Goal: Book appointment/travel/reservation

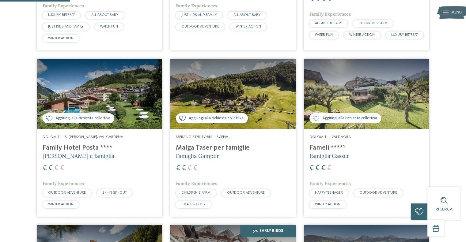
scroll to position [306, 0]
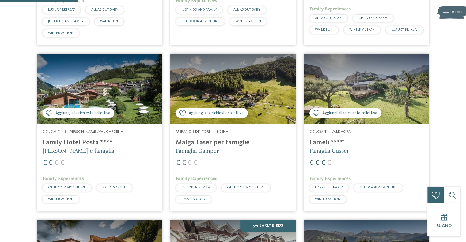
click at [332, 201] on span "WINTER ACTION" at bounding box center [327, 199] width 25 height 4
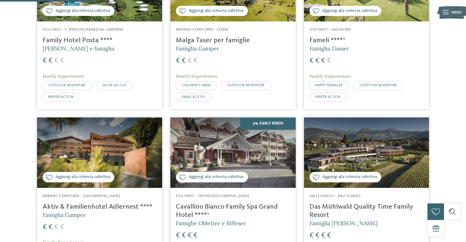
scroll to position [459, 0]
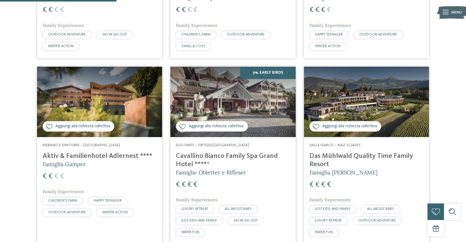
click at [238, 165] on h4 "Cavallino Bianco Family Spa Grand Hotel ****ˢ" at bounding box center [233, 160] width 114 height 17
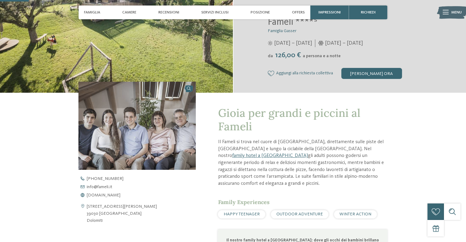
scroll to position [61, 0]
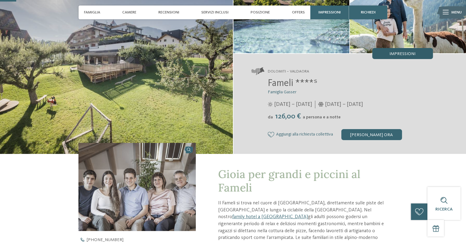
click at [402, 54] on span "Impressioni" at bounding box center [402, 54] width 26 height 4
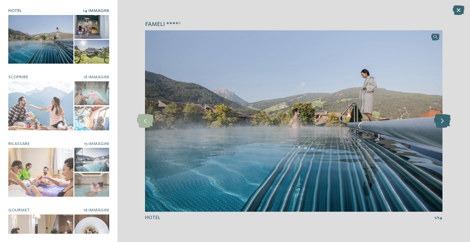
click at [441, 121] on icon at bounding box center [442, 121] width 17 height 14
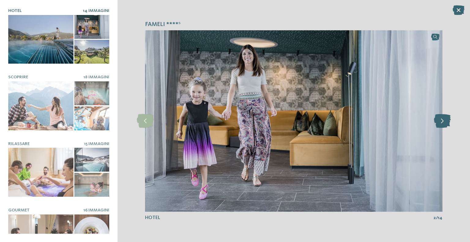
click at [441, 121] on icon at bounding box center [442, 121] width 17 height 14
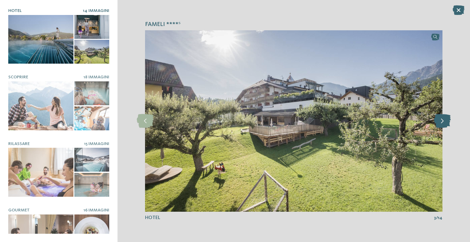
click at [441, 121] on icon at bounding box center [442, 121] width 17 height 14
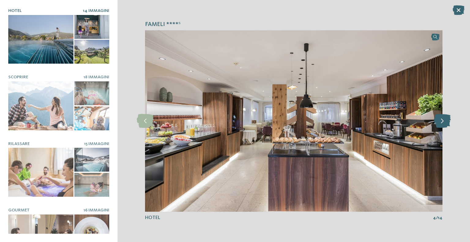
click at [441, 121] on icon at bounding box center [442, 121] width 17 height 14
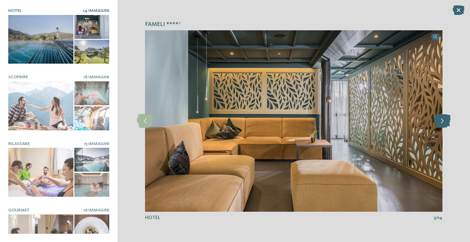
click at [441, 121] on icon at bounding box center [442, 121] width 17 height 14
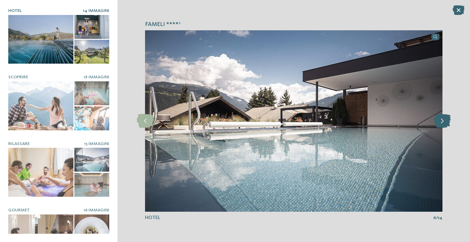
click at [441, 121] on icon at bounding box center [442, 121] width 17 height 14
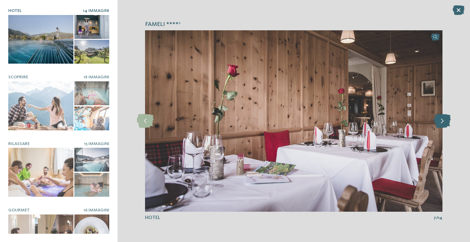
click at [441, 121] on icon at bounding box center [442, 121] width 17 height 14
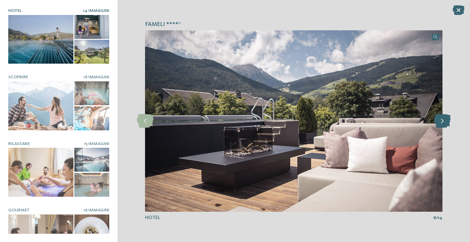
click at [441, 121] on icon at bounding box center [442, 121] width 17 height 14
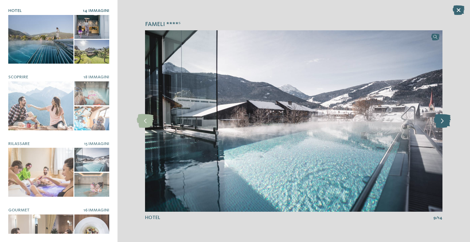
click at [441, 121] on icon at bounding box center [442, 121] width 17 height 14
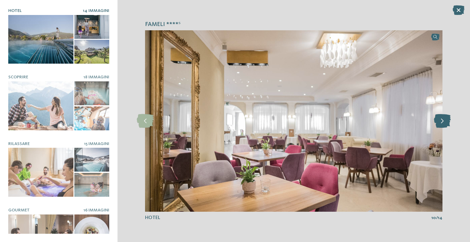
click at [441, 121] on icon at bounding box center [442, 121] width 17 height 14
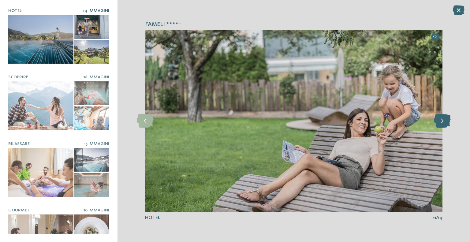
click at [441, 121] on icon at bounding box center [442, 121] width 17 height 14
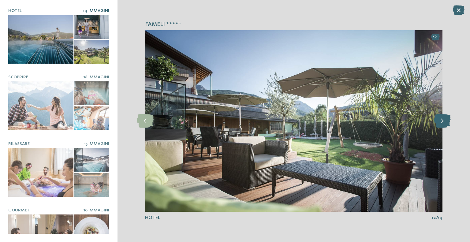
click at [441, 121] on icon at bounding box center [442, 121] width 17 height 14
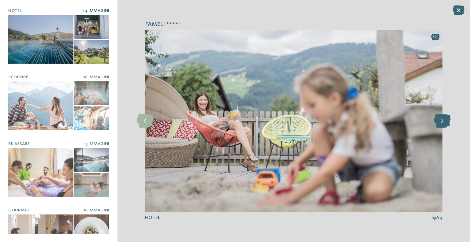
click at [441, 121] on icon at bounding box center [442, 121] width 17 height 14
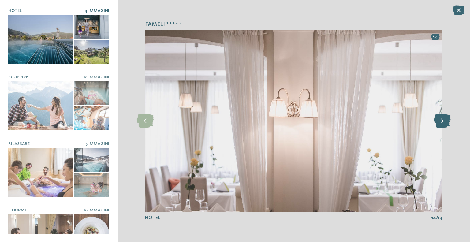
click at [441, 121] on icon at bounding box center [442, 121] width 17 height 14
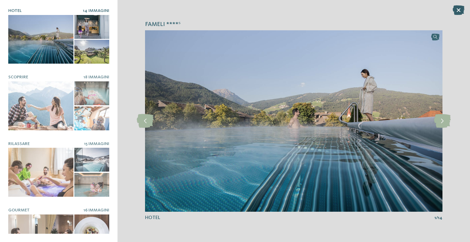
click at [456, 10] on icon at bounding box center [459, 10] width 12 height 10
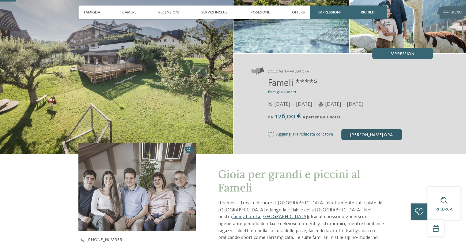
click at [375, 133] on div "[PERSON_NAME] ora" at bounding box center [371, 134] width 61 height 11
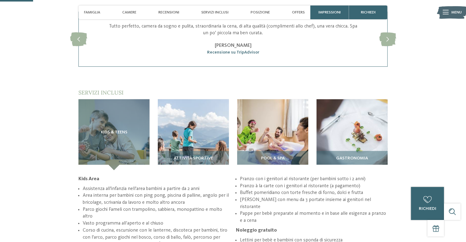
scroll to position [0, 0]
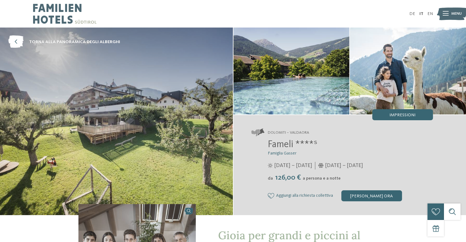
click at [442, 15] on icon at bounding box center [445, 14] width 6 height 4
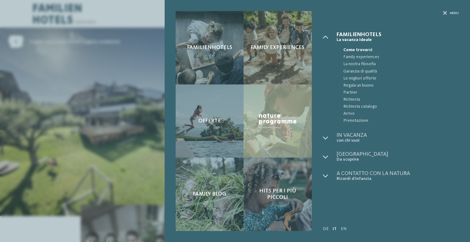
click at [141, 29] on div "Familienhotels Family experiences Offerte" at bounding box center [235, 121] width 470 height 242
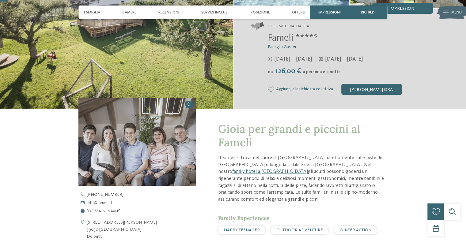
scroll to position [184, 0]
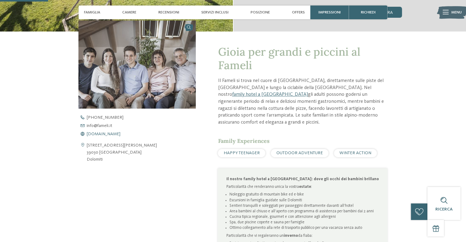
click at [104, 134] on span "www.fameli.it" at bounding box center [104, 134] width 34 height 4
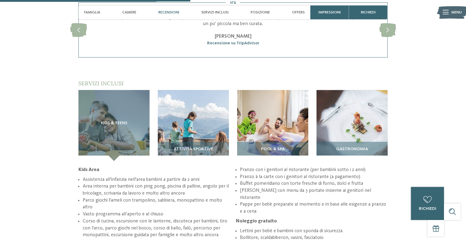
scroll to position [735, 0]
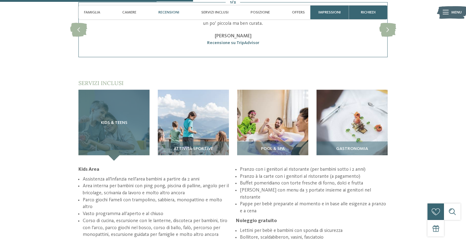
click at [111, 113] on div "Kids & Teens" at bounding box center [113, 125] width 71 height 71
click at [113, 121] on span "Kids & Teens" at bounding box center [114, 123] width 27 height 5
click at [112, 113] on div "Kids & Teens" at bounding box center [113, 125] width 71 height 71
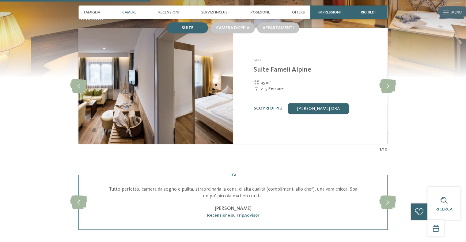
scroll to position [551, 0]
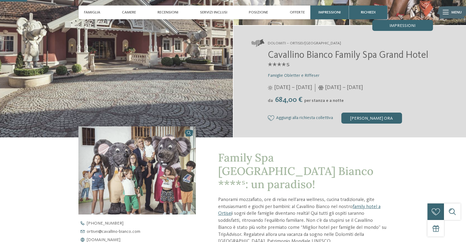
scroll to position [122, 0]
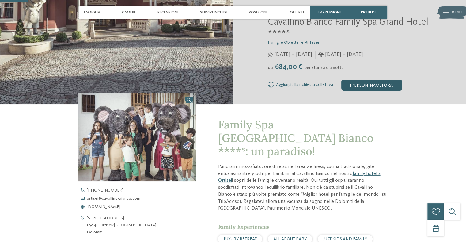
click at [360, 84] on div "[PERSON_NAME] ora" at bounding box center [371, 85] width 61 height 11
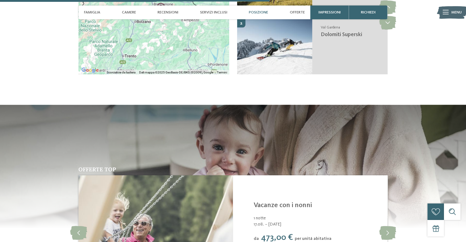
scroll to position [1120, 0]
